Goal: Task Accomplishment & Management: Manage account settings

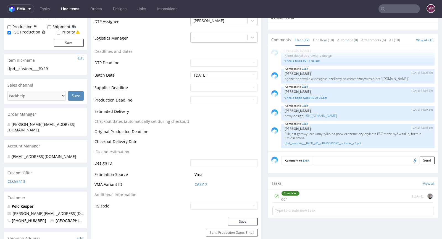
scroll to position [179, 0]
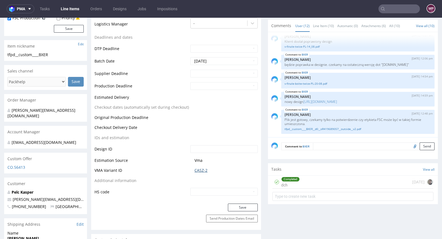
click at [195, 171] on link "CASZ-2" at bounding box center [201, 170] width 13 height 6
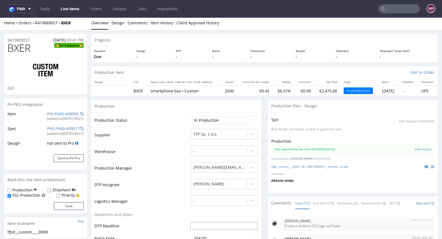
scroll to position [0, 0]
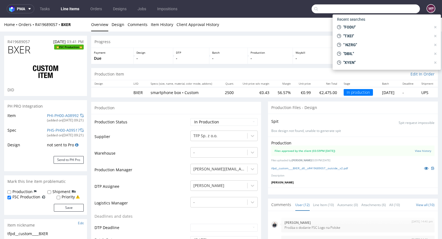
click at [390, 5] on input "text" at bounding box center [366, 8] width 108 height 9
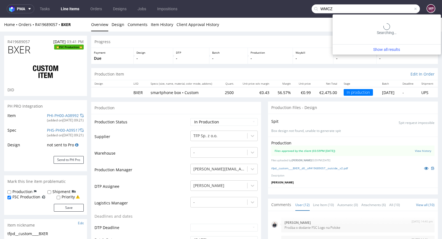
type input "WMCZ"
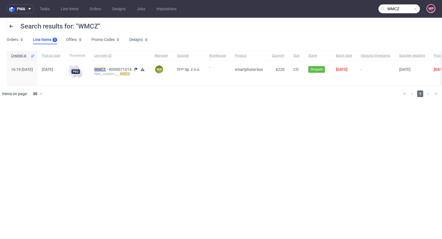
click at [106, 69] on mark "WMCZ" at bounding box center [100, 69] width 12 height 4
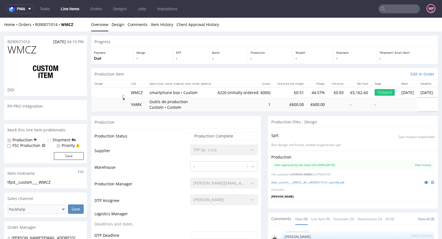
scroll to position [65, 0]
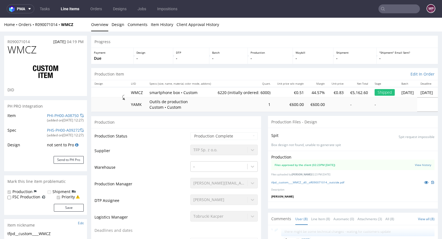
type input "6220"
select select "in_progress"
click at [424, 182] on icon at bounding box center [426, 182] width 4 height 4
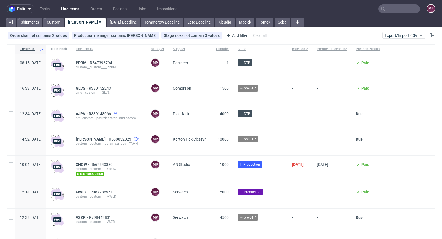
click at [400, 14] on nav "pma Tasks Line Items Orders Designs Jobs Impositions MP" at bounding box center [221, 9] width 442 height 18
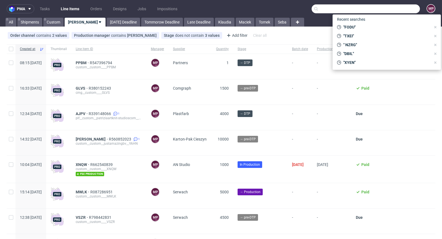
click at [400, 11] on input "text" at bounding box center [366, 8] width 108 height 9
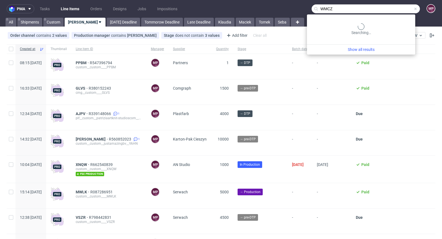
type input "WMCZ"
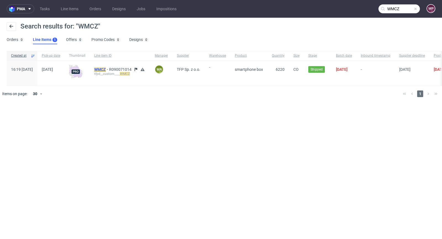
click at [106, 68] on mark "WMCZ" at bounding box center [100, 69] width 12 height 4
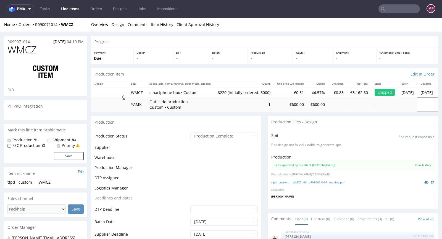
scroll to position [65, 0]
select select "in_progress"
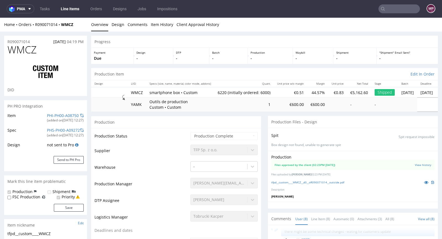
type input "6220"
click at [57, 114] on link "PHI-PH00-A08750" at bounding box center [63, 115] width 32 height 5
click at [195, 59] on p "-" at bounding box center [191, 59] width 30 height 6
click at [322, 182] on link "tfpd__custom____WMCZ__d0__oR090071014__outside.pdf" at bounding box center [307, 182] width 73 height 4
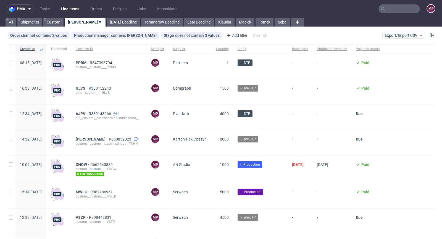
click at [403, 11] on input "text" at bounding box center [399, 8] width 41 height 9
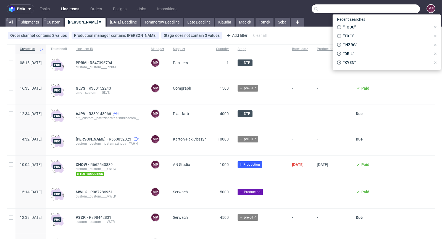
paste input "VBQI"
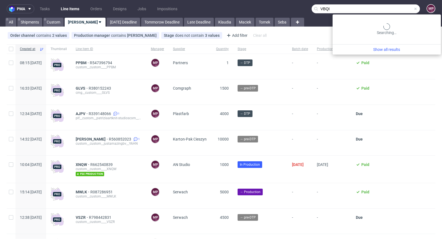
type input "VBQI"
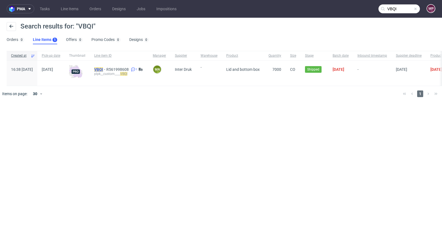
click at [103, 69] on mark "VBQI" at bounding box center [98, 69] width 9 height 4
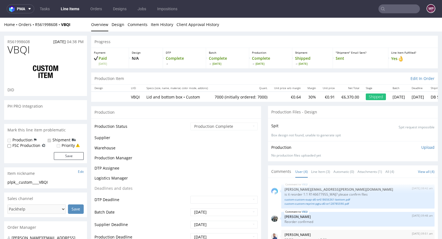
select select "in_progress"
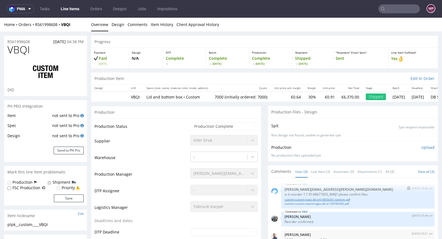
click at [335, 200] on link "custom-custom-ouqz-d0-or618656361-bottom.pdf" at bounding box center [358, 199] width 147 height 4
click at [307, 204] on link "custom-custom-reprint-pgtu-d0-or128785590.pdf" at bounding box center [358, 203] width 147 height 4
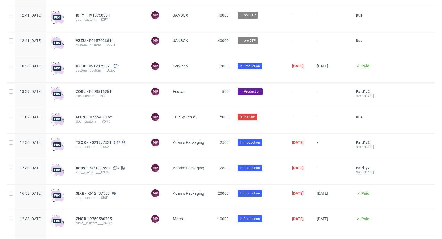
scroll to position [416, 0]
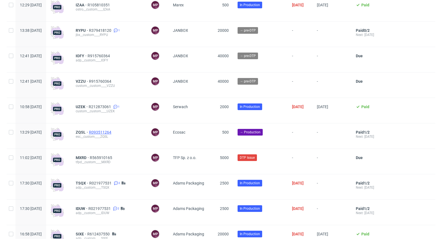
click at [112, 132] on span "R093511264" at bounding box center [100, 132] width 23 height 4
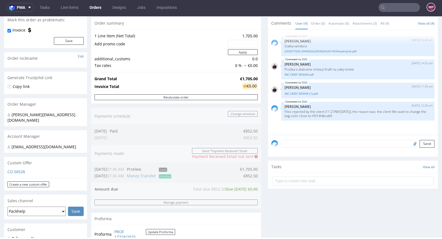
scroll to position [256, 0]
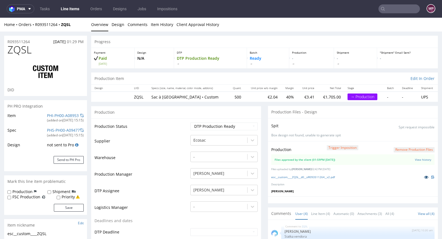
click at [424, 176] on icon at bounding box center [426, 177] width 4 height 4
click at [62, 116] on link "PHI-PH00-A08953" at bounding box center [63, 115] width 32 height 5
click at [292, 175] on link "esc__custom____ZQSL__d0__oR093511264__v2.pdf" at bounding box center [303, 177] width 64 height 4
drag, startPoint x: 42, startPoint y: 51, endPoint x: 6, endPoint y: 50, distance: 35.9
click at [6, 50] on div "ZQSL DID" at bounding box center [45, 70] width 83 height 52
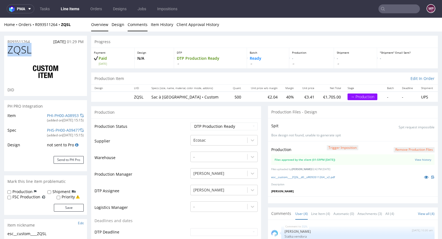
copy span "ZQSL"
drag, startPoint x: 247, startPoint y: 95, endPoint x: 227, endPoint y: 97, distance: 19.4
click at [227, 97] on tr "ZQSL Sac à magnésie • Custom 500 €2.04 40% €3.41 €1,705.00 → Production - - UPS" at bounding box center [264, 96] width 347 height 10
copy td "500"
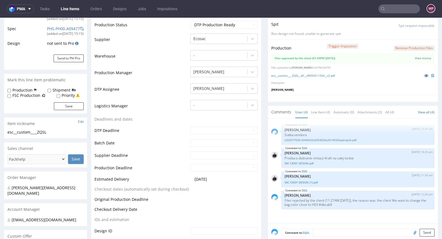
scroll to position [284, 0]
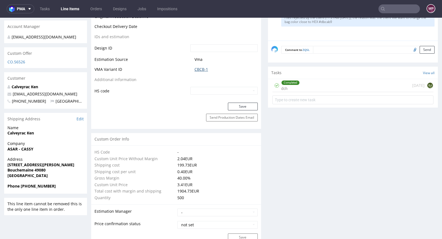
click at [201, 70] on link "CBCB-1" at bounding box center [202, 70] width 14 height 6
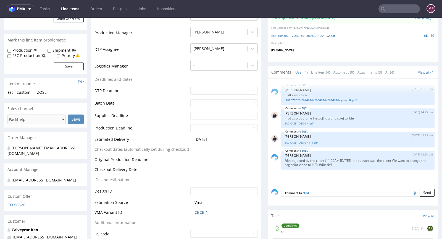
scroll to position [0, 0]
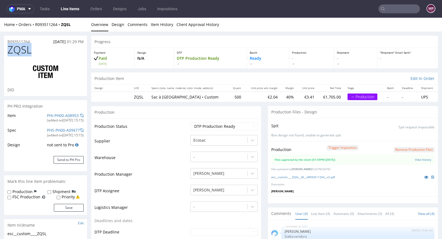
drag, startPoint x: 53, startPoint y: 48, endPoint x: 10, endPoint y: 46, distance: 43.7
click at [10, 46] on h1 "ZQSL" at bounding box center [45, 49] width 76 height 11
copy span "ZQSL"
click at [33, 41] on div "R093511264 21.08.2025 01:29 PM" at bounding box center [45, 40] width 83 height 9
drag, startPoint x: 33, startPoint y: 41, endPoint x: 11, endPoint y: 41, distance: 22.9
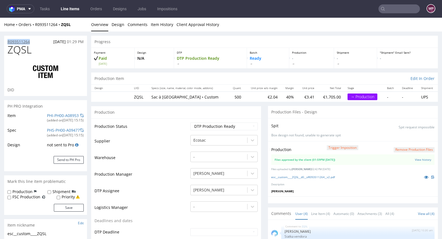
click at [11, 41] on div "R093511264 21.08.2025 01:29 PM" at bounding box center [45, 40] width 83 height 9
copy p "R093511264"
drag, startPoint x: 30, startPoint y: 48, endPoint x: 8, endPoint y: 48, distance: 22.4
click at [8, 48] on h1 "ZQSL" at bounding box center [45, 49] width 76 height 11
copy span "ZQSL"
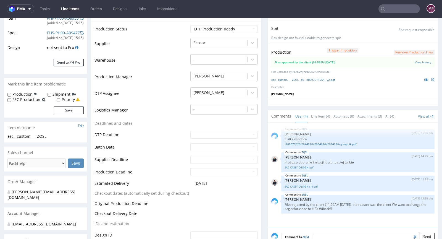
scroll to position [199, 0]
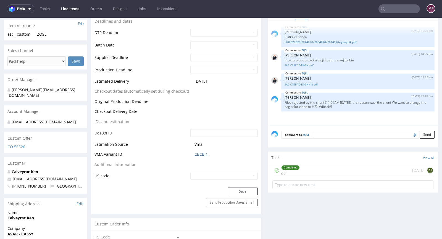
click at [200, 152] on link "CBCB-1" at bounding box center [202, 154] width 14 height 6
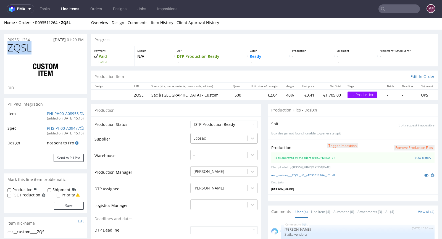
scroll to position [0, 0]
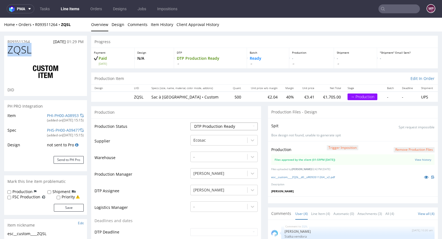
click at [219, 123] on select "Waiting for Artwork Waiting for Diecut Waiting for Mockup Waiting for DTP Waiti…" at bounding box center [223, 126] width 67 height 8
select select "production_in_process"
click at [190, 122] on select "Waiting for Artwork Waiting for Diecut Waiting for Mockup Waiting for DTP Waiti…" at bounding box center [223, 126] width 67 height 8
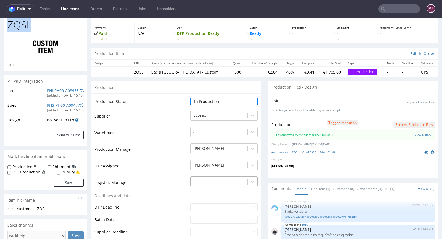
scroll to position [53, 0]
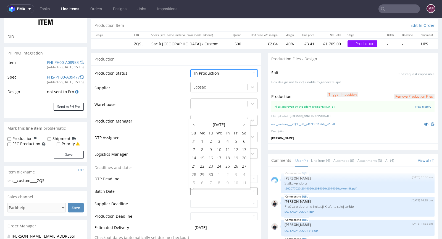
click at [211, 143] on td "2" at bounding box center [211, 141] width 8 height 8
type input "2025-09-02"
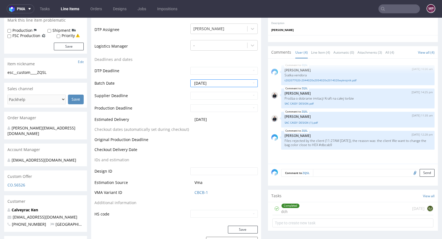
scroll to position [247, 0]
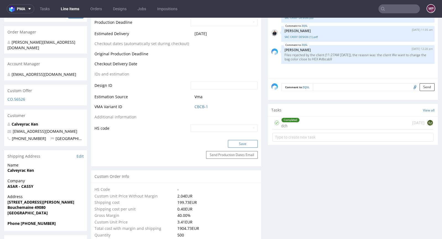
click at [237, 141] on button "Save" at bounding box center [243, 144] width 30 height 8
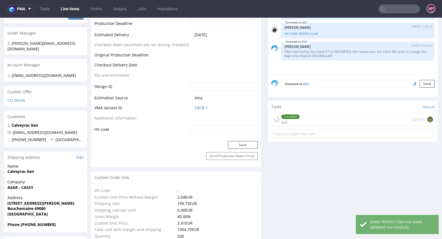
scroll to position [0, 0]
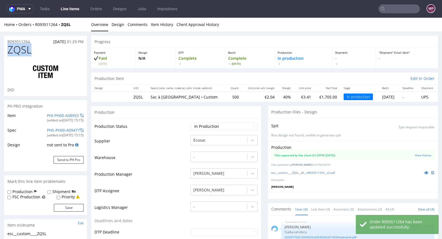
drag, startPoint x: 40, startPoint y: 50, endPoint x: 10, endPoint y: 49, distance: 30.1
click at [10, 49] on h1 "ZQSL" at bounding box center [45, 49] width 76 height 11
copy span "ZQSL"
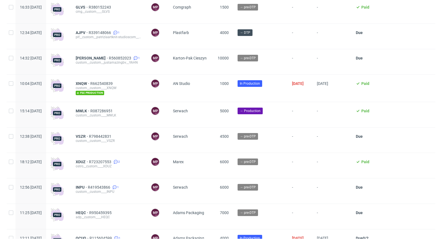
scroll to position [80, 0]
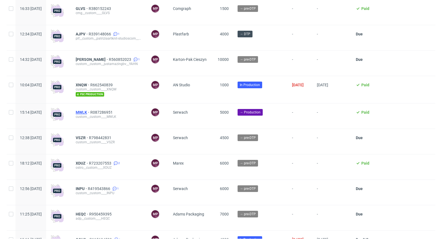
click at [90, 111] on span "MWLK" at bounding box center [83, 112] width 15 height 4
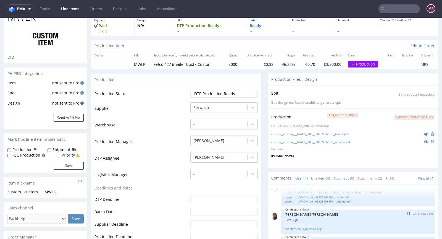
scroll to position [106, 0]
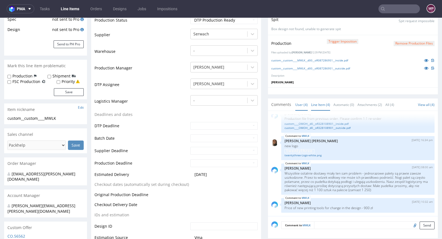
click at [313, 102] on link "Line Item (4)" at bounding box center [320, 105] width 19 height 12
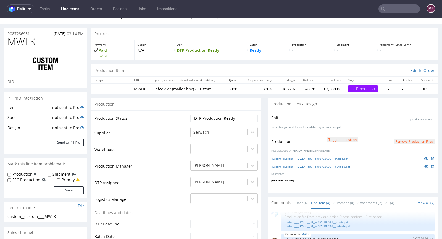
scroll to position [0, 0]
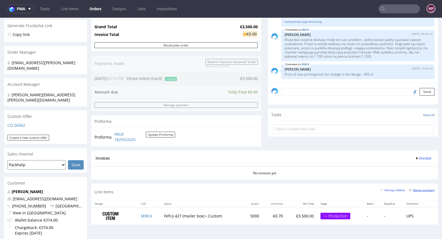
scroll to position [124, 0]
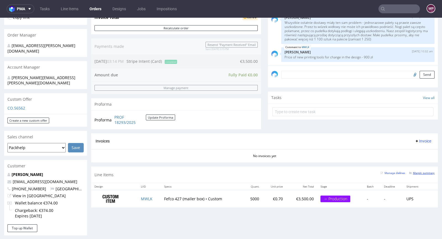
click at [423, 172] on small "Margin summary" at bounding box center [421, 172] width 25 height 3
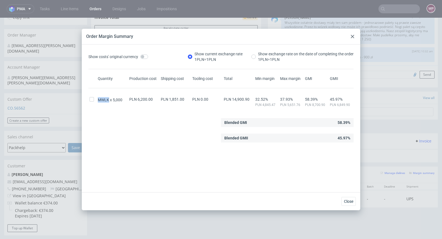
drag, startPoint x: 98, startPoint y: 99, endPoint x: 108, endPoint y: 99, distance: 9.9
click at [108, 99] on span "MWLK" at bounding box center [105, 100] width 15 height 6
copy span "MWLK"
click at [352, 36] on use at bounding box center [352, 36] width 3 height 3
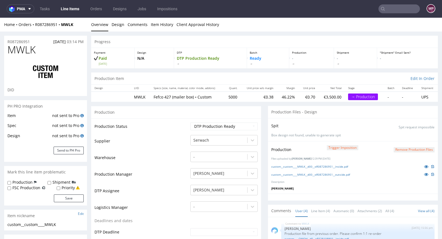
scroll to position [13, 0]
drag, startPoint x: 83, startPoint y: 24, endPoint x: 61, endPoint y: 25, distance: 22.1
click at [61, 25] on div "Home Orders R087286951 MWLK" at bounding box center [45, 25] width 83 height 6
copy strong "MWLK"
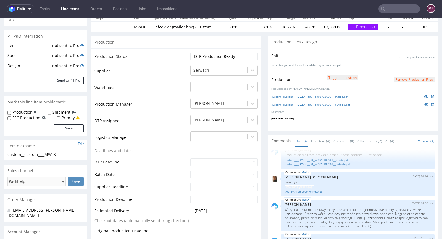
scroll to position [0, 0]
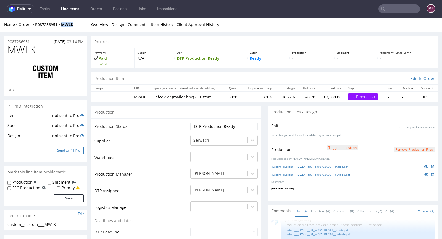
click at [73, 147] on button "Send to PH Pro" at bounding box center [69, 150] width 30 height 8
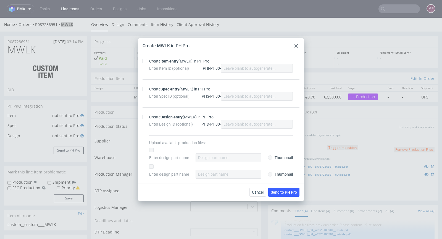
click at [161, 62] on div "Create Item entry (MWLK) in PH Pro" at bounding box center [179, 61] width 60 height 6
click at [147, 62] on input "Create Item entry (MWLK) in PH Pro" at bounding box center [145, 61] width 4 height 4
checkbox input "true"
click at [159, 91] on div "Create Spec entry (MWLK) in PH Pro" at bounding box center [179, 89] width 61 height 6
click at [147, 91] on input "Create Spec entry (MWLK) in PH Pro" at bounding box center [145, 89] width 4 height 4
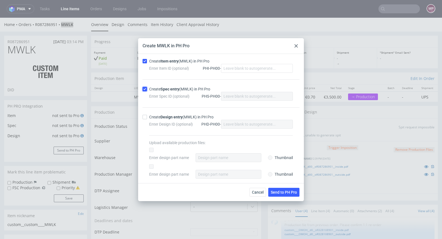
checkbox input "true"
click at [279, 190] on span "Send to PH Pro" at bounding box center [284, 192] width 26 height 4
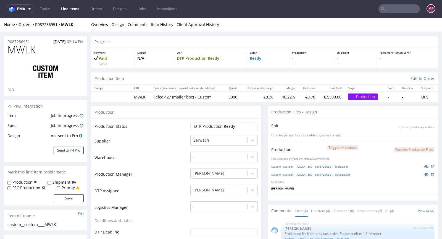
scroll to position [13, 0]
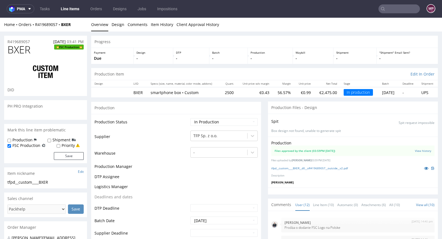
scroll to position [161, 0]
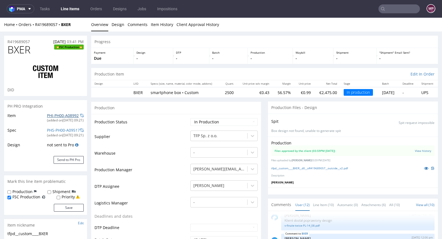
click at [59, 114] on link "PHI-PH00-A08992" at bounding box center [63, 115] width 32 height 5
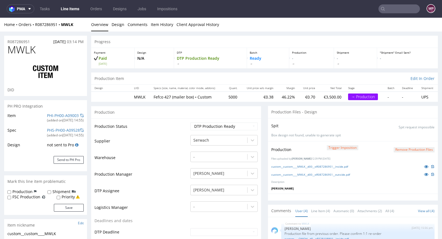
scroll to position [13, 0]
click at [301, 165] on link "custom__custom____MWLK__d00__oR087286951__inside.pdf" at bounding box center [309, 166] width 77 height 4
click at [303, 174] on link "custom__custom____MWLK__d00__oR087286951__outside.pdf" at bounding box center [310, 174] width 79 height 4
click at [61, 116] on link "PHI-PH00-A09003" at bounding box center [63, 115] width 32 height 5
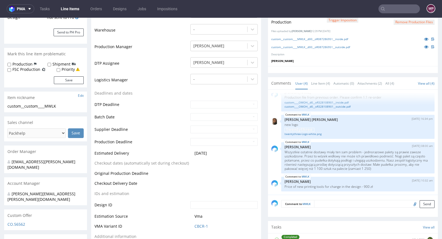
scroll to position [128, 0]
click at [201, 228] on td "CBCR-1" at bounding box center [223, 227] width 69 height 10
click at [200, 224] on link "CBCR-1" at bounding box center [202, 226] width 14 height 6
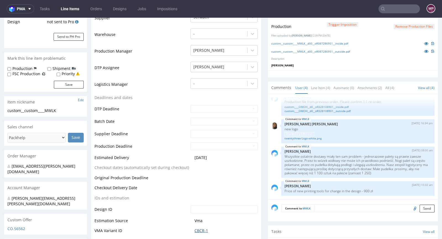
scroll to position [0, 0]
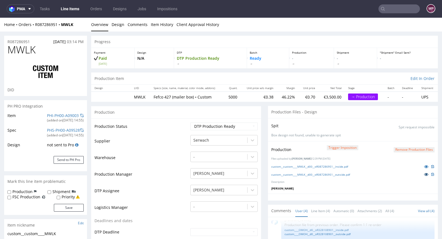
click at [424, 173] on icon at bounding box center [426, 174] width 4 height 4
click at [65, 115] on link "PHI-PH00-A09003" at bounding box center [63, 115] width 32 height 5
drag, startPoint x: 236, startPoint y: 98, endPoint x: 224, endPoint y: 96, distance: 12.4
click at [224, 96] on td "5000" at bounding box center [232, 96] width 17 height 10
copy td "5000"
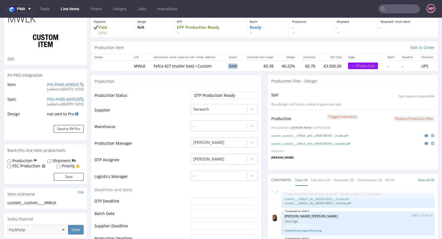
scroll to position [197, 0]
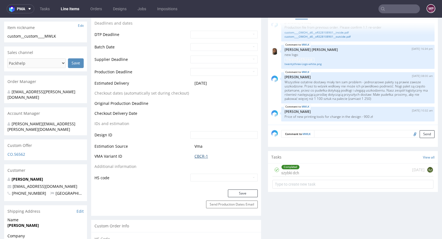
click at [201, 153] on link "CBCR-1" at bounding box center [202, 156] width 14 height 6
click at [201, 154] on link "CBCR-1" at bounding box center [202, 156] width 14 height 6
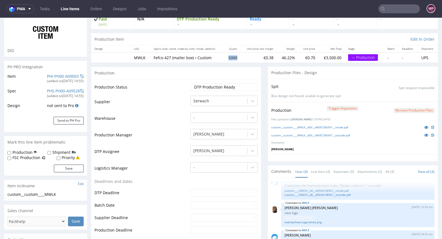
scroll to position [17, 0]
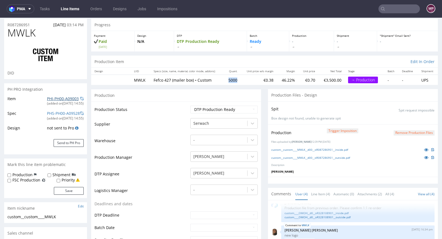
click at [54, 96] on link "PHI-PH00-A09003" at bounding box center [63, 98] width 32 height 5
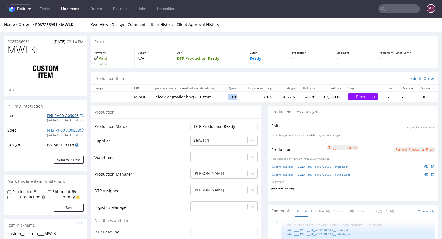
scroll to position [0, 0]
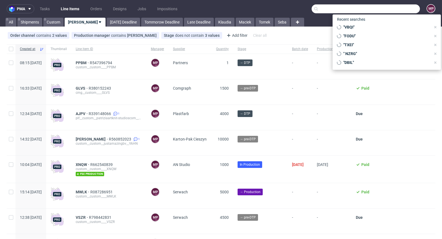
click at [393, 10] on input "text" at bounding box center [366, 8] width 108 height 9
paste input "SFHQ"
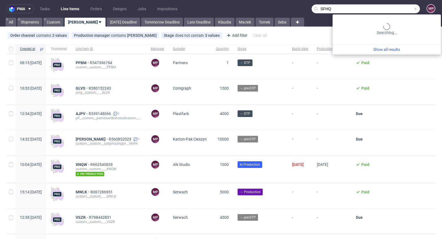
type input "SFHQ"
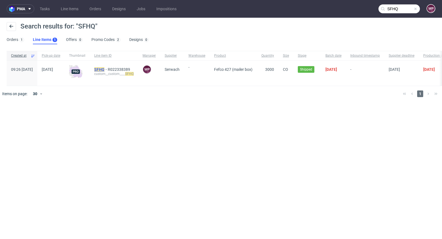
click at [108, 69] on span "SFHQ" at bounding box center [101, 69] width 14 height 4
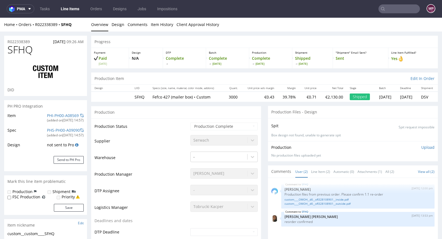
select select "in_progress"
click at [324, 202] on link "custom____OMOH__d0__oR328108901__outside.pdf" at bounding box center [358, 203] width 147 height 4
